Goal: Transaction & Acquisition: Purchase product/service

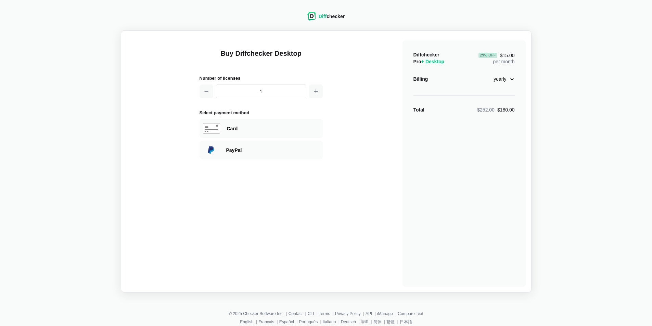
click at [510, 79] on select "monthly yearly" at bounding box center [499, 79] width 29 height 12
select select "desktop-monthly-21"
click at [485, 73] on select "monthly yearly" at bounding box center [499, 79] width 29 height 12
click at [235, 129] on div "Card" at bounding box center [273, 128] width 92 height 7
select select "[GEOGRAPHIC_DATA]"
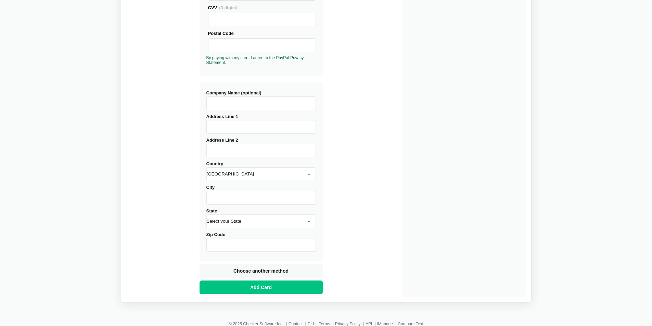
scroll to position [205, 0]
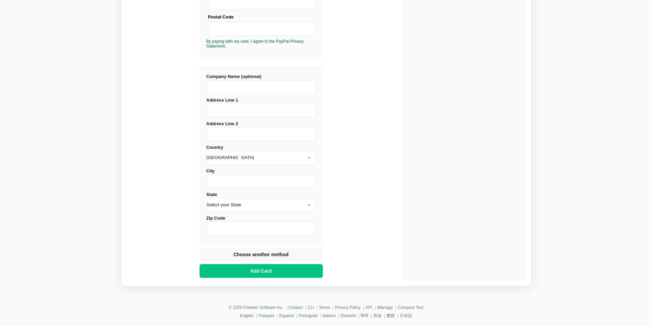
click at [235, 114] on input "Address Line 1" at bounding box center [260, 111] width 109 height 14
type input "Suadiye Mah. [GEOGRAPHIC_DATA] Cad. Aslı Apt. [STREET_ADDRESS]"
type input "[GEOGRAPHIC_DATA]"
type input "34740"
click at [265, 159] on select "[GEOGRAPHIC_DATA] [GEOGRAPHIC_DATA] [GEOGRAPHIC_DATA] [GEOGRAPHIC_DATA] [US_STA…" at bounding box center [260, 158] width 109 height 14
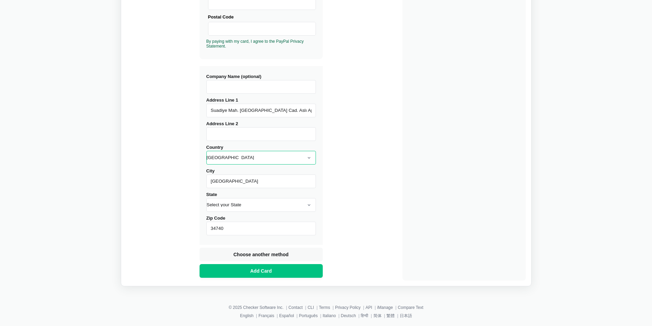
select select "[GEOGRAPHIC_DATA]"
click at [206, 151] on select "[GEOGRAPHIC_DATA] [GEOGRAPHIC_DATA] [GEOGRAPHIC_DATA] [GEOGRAPHIC_DATA] [US_STA…" at bounding box center [260, 158] width 109 height 14
click at [355, 185] on div "Buy Diffchecker Desktop Number of licenses 1 Visa MasterCard Union Pay American…" at bounding box center [326, 55] width 399 height 449
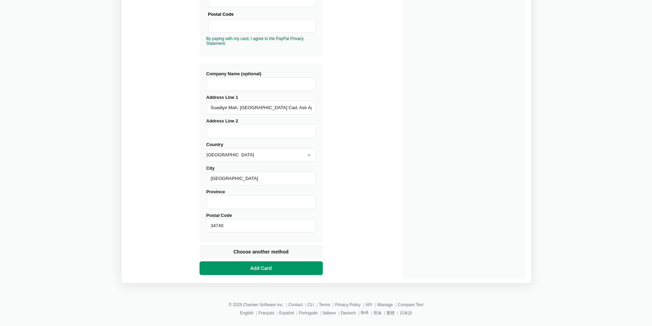
click at [265, 268] on span "Add Card" at bounding box center [261, 268] width 24 height 7
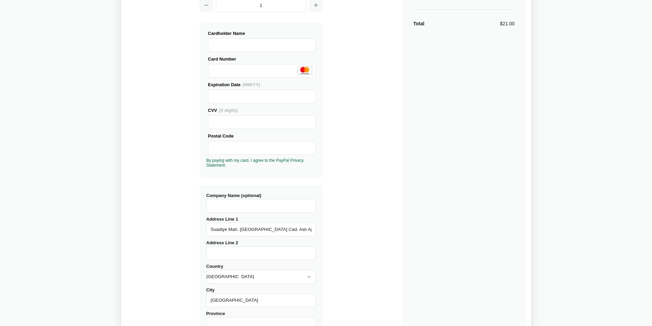
scroll to position [71, 0]
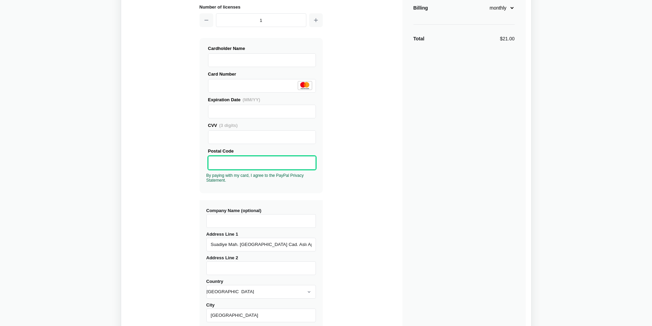
click at [440, 217] on div "Diffchecker Pro + Desktop $21.00 per month Billing monthly yearly Total $21.00" at bounding box center [463, 191] width 123 height 445
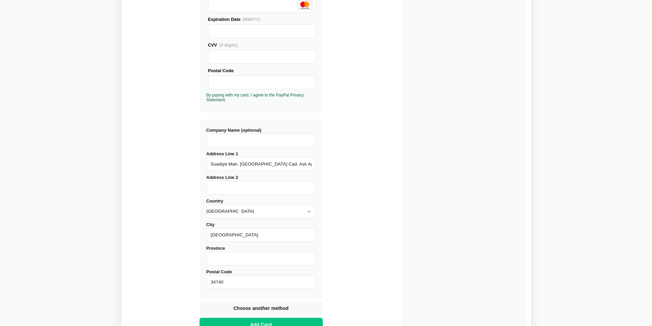
scroll to position [208, 0]
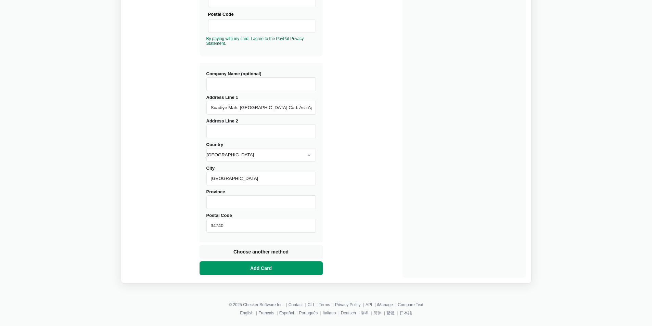
click at [272, 270] on span "Add Card" at bounding box center [261, 268] width 24 height 7
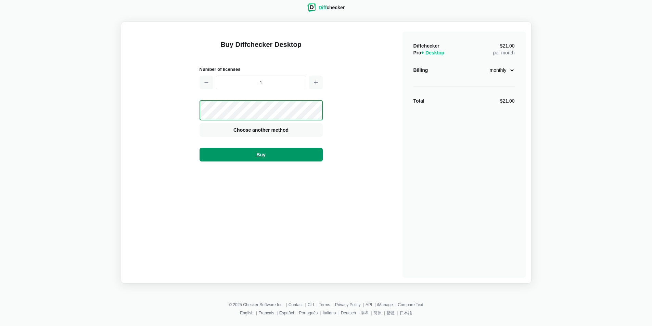
click at [252, 153] on button "Buy" at bounding box center [260, 155] width 123 height 14
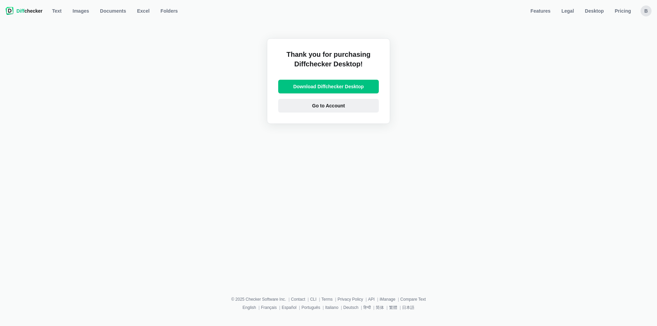
click at [333, 106] on span "Go to Account" at bounding box center [329, 105] width 36 height 7
